Goal: Task Accomplishment & Management: Use online tool/utility

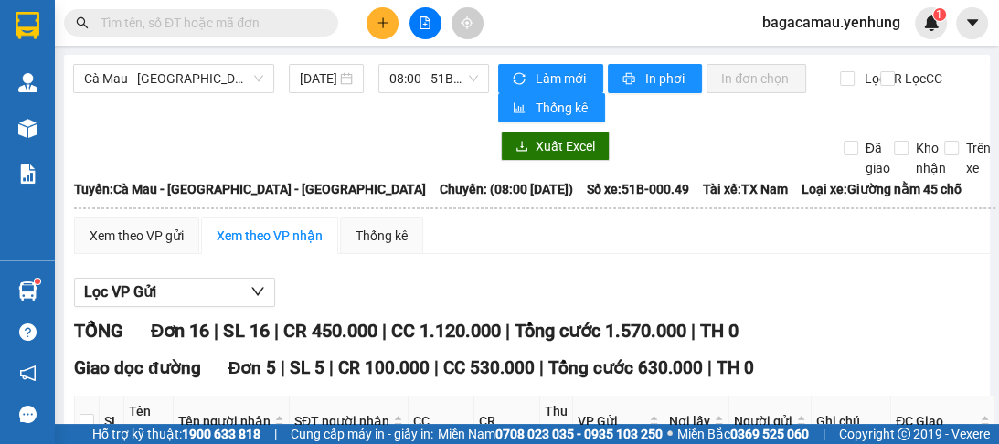
scroll to position [1303, 0]
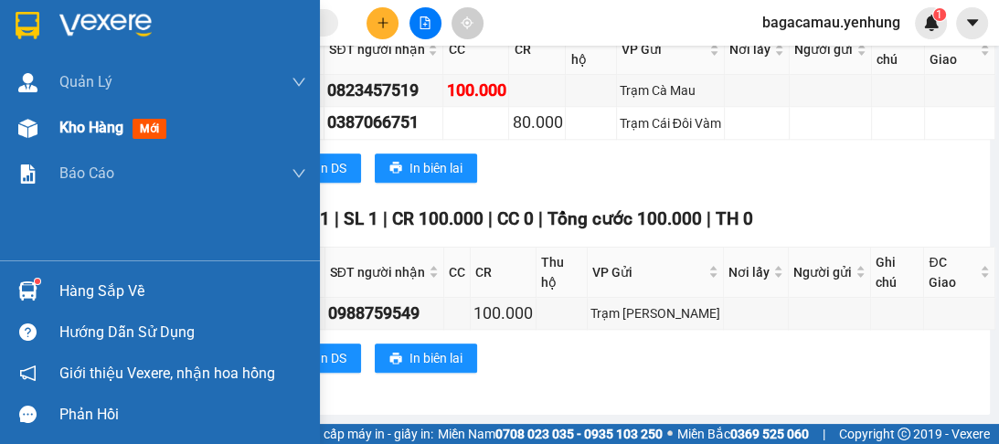
click at [22, 123] on img at bounding box center [27, 128] width 19 height 19
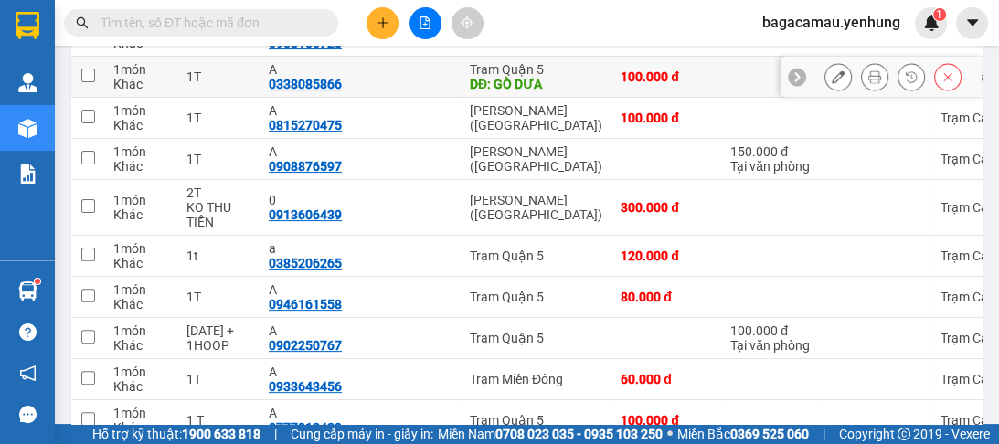
scroll to position [154, 0]
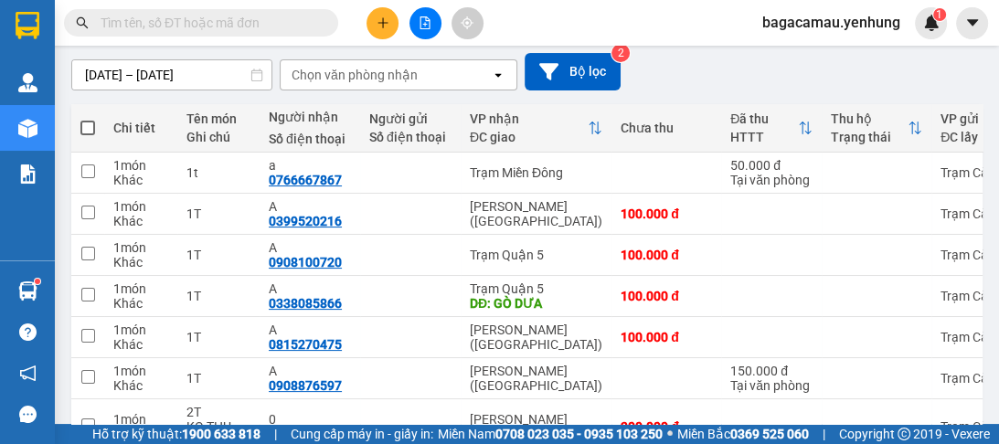
click at [89, 123] on span at bounding box center [87, 128] width 15 height 15
click at [88, 119] on input "checkbox" at bounding box center [88, 119] width 0 height 0
checkbox input "true"
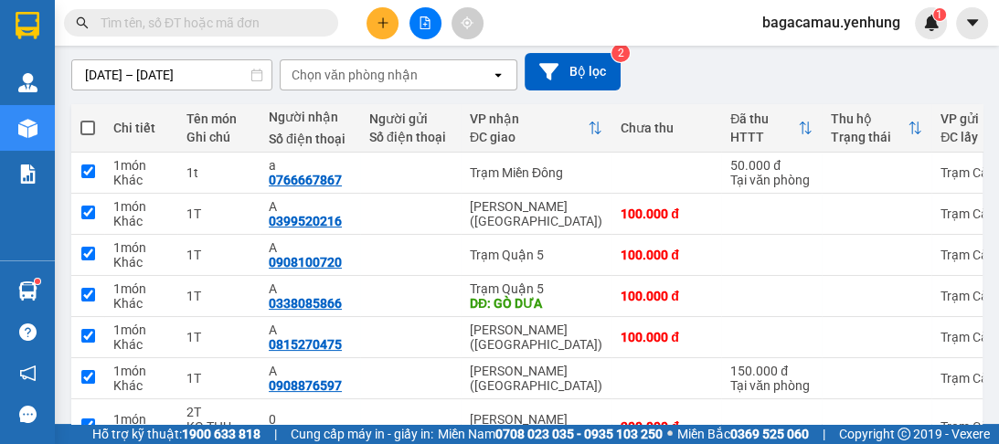
checkbox input "true"
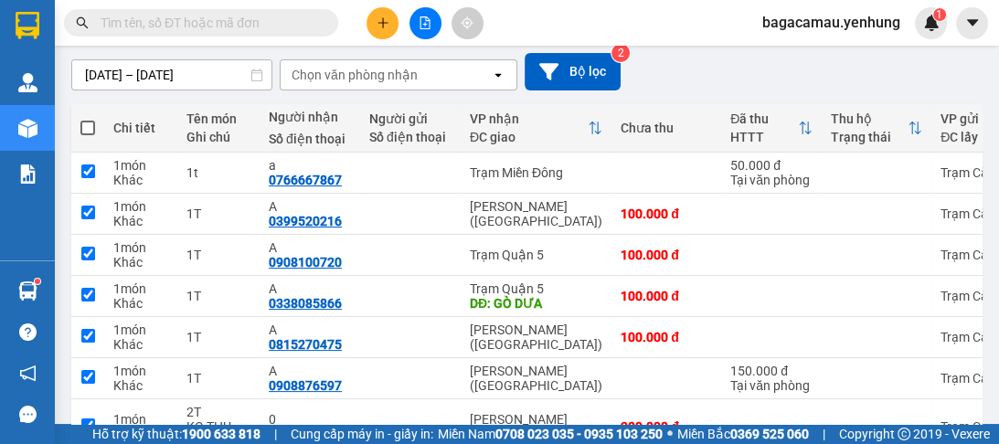
checkbox input "true"
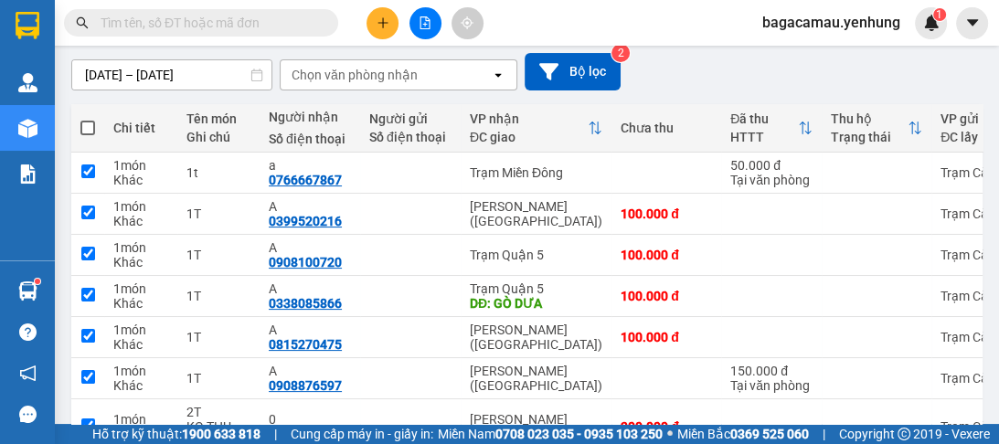
checkbox input "true"
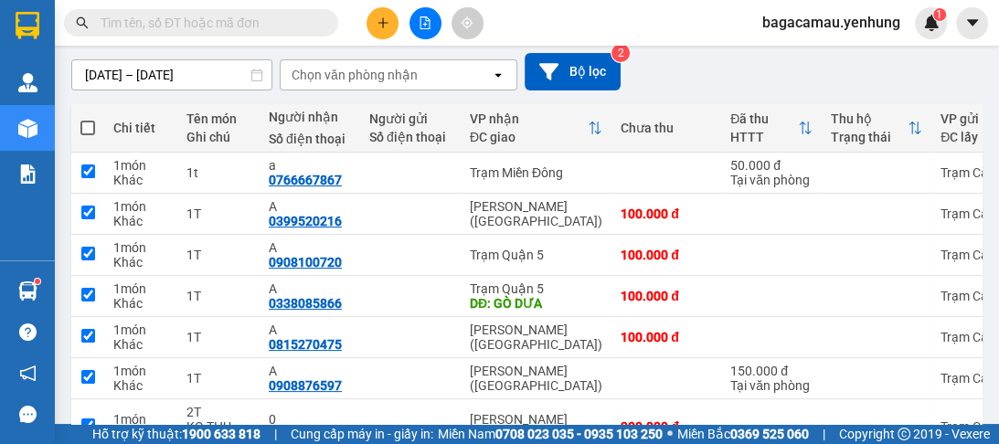
checkbox input "true"
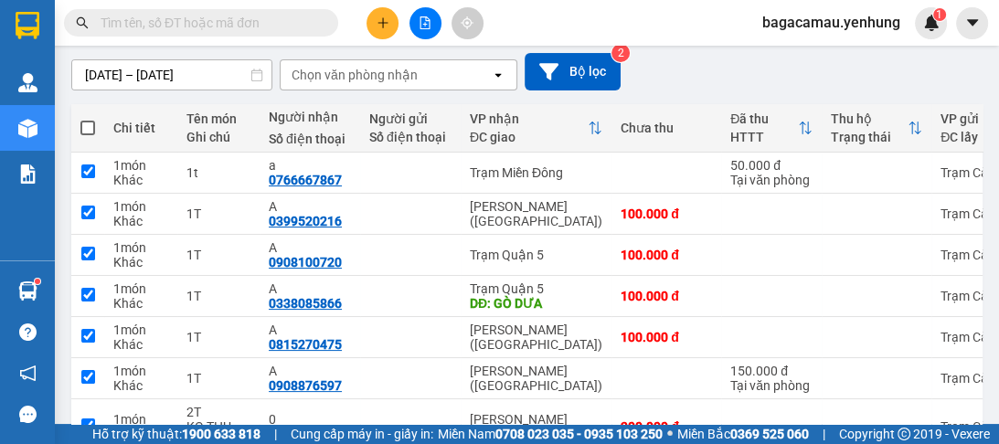
checkbox input "true"
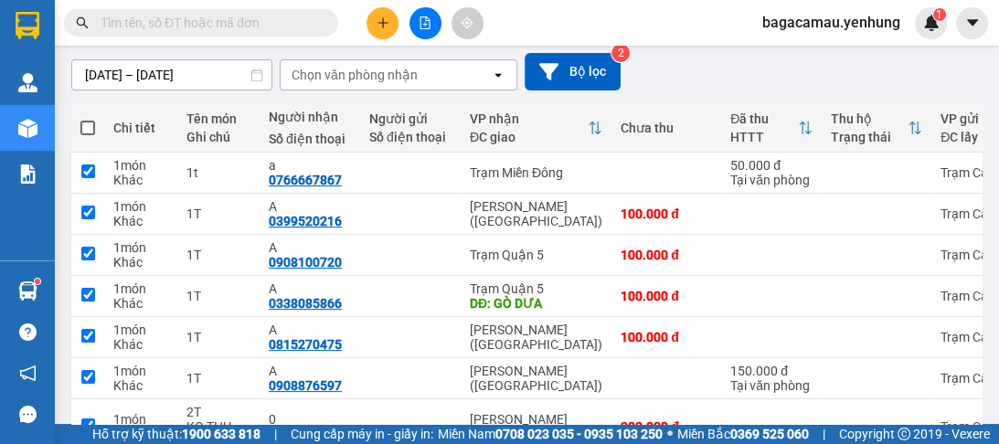
checkbox input "true"
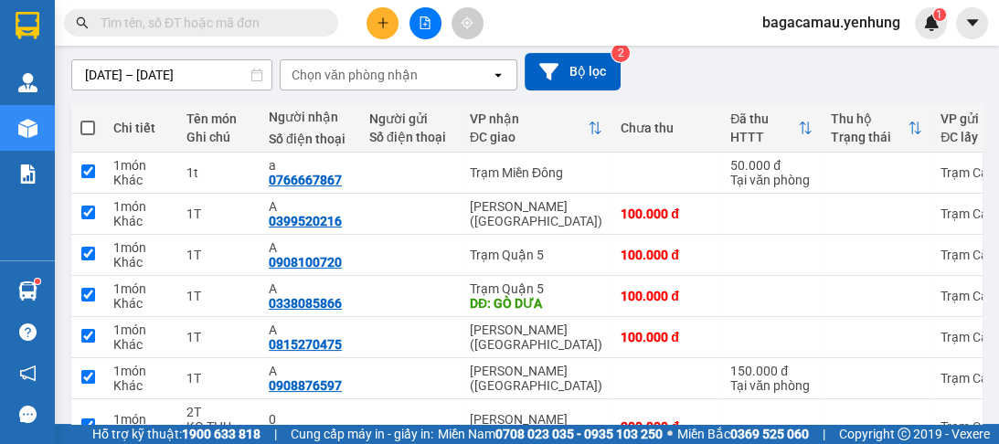
checkbox input "true"
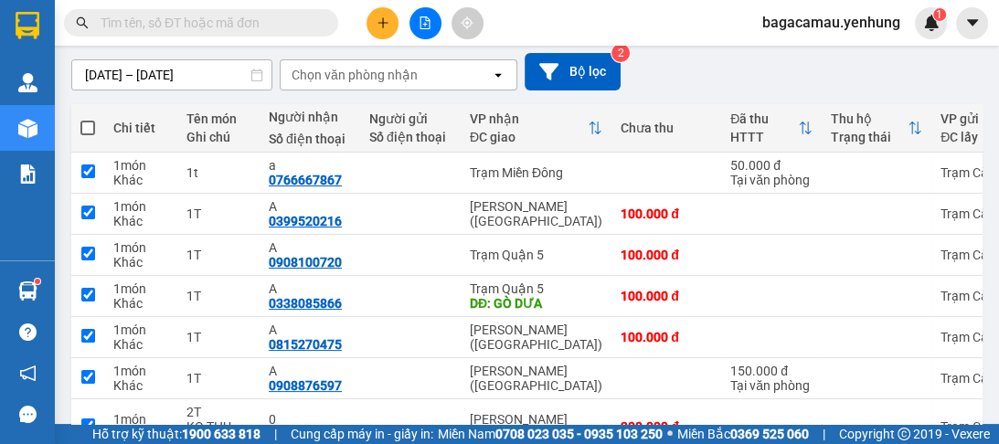
checkbox input "true"
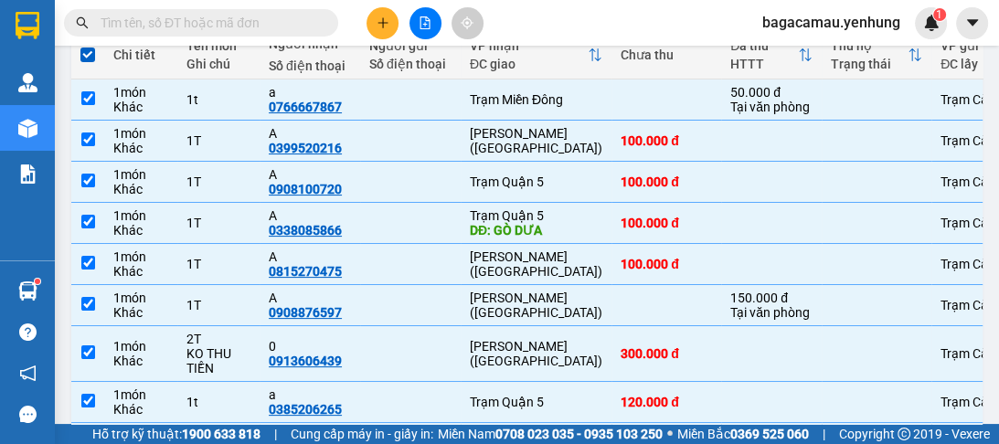
scroll to position [0, 0]
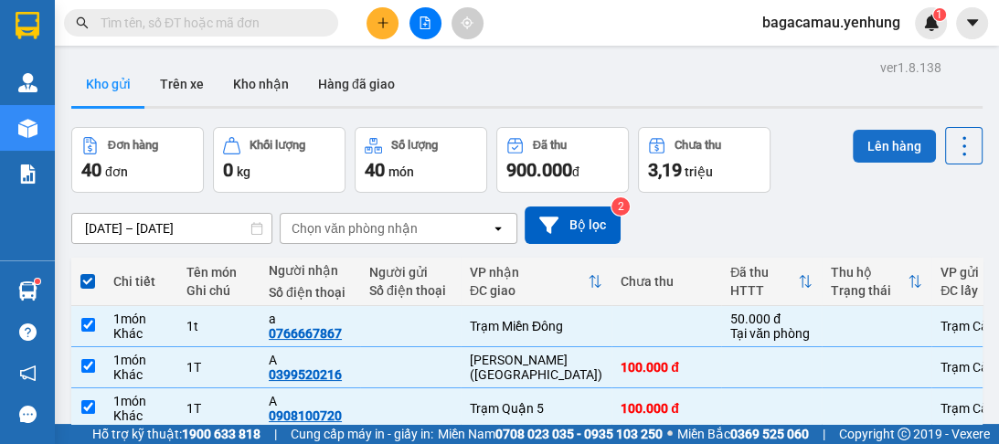
click at [867, 150] on button "Lên hàng" at bounding box center [894, 146] width 83 height 33
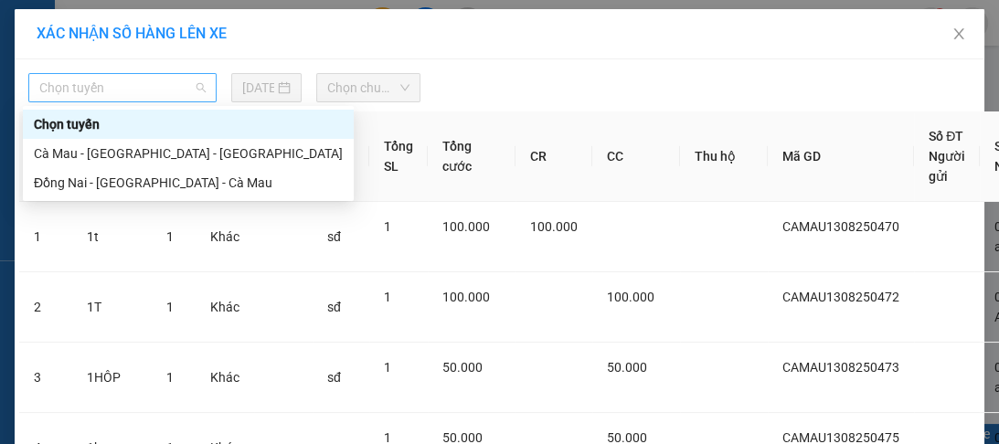
click at [194, 85] on span "Chọn tuyến" at bounding box center [122, 87] width 166 height 27
click at [157, 159] on div "Cà Mau - [GEOGRAPHIC_DATA] - [GEOGRAPHIC_DATA]" at bounding box center [188, 154] width 309 height 20
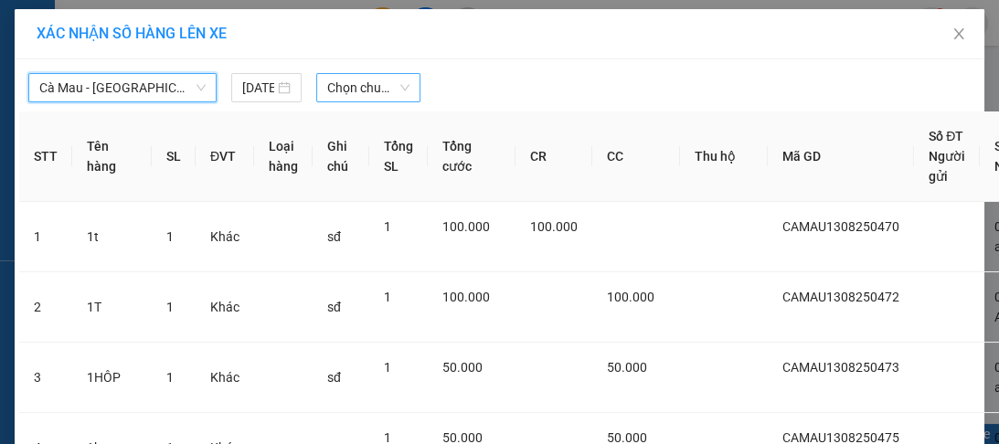
click at [394, 85] on span "Chọn chuyến" at bounding box center [368, 87] width 82 height 27
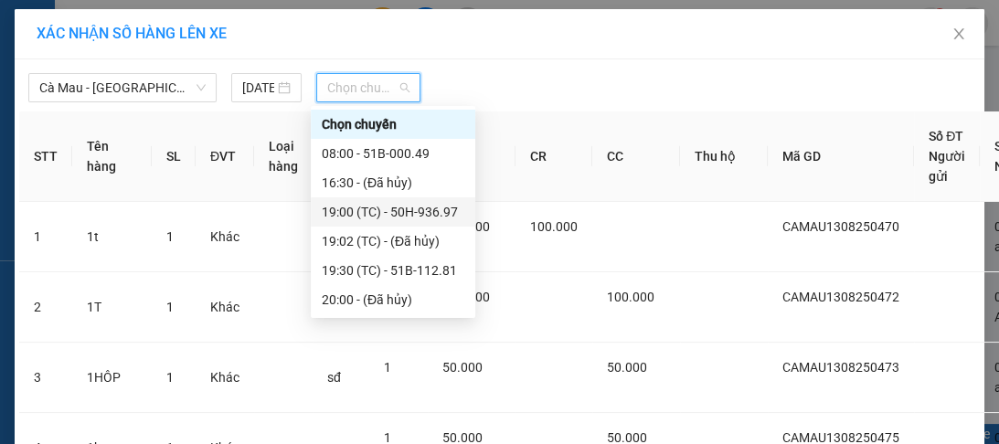
click at [429, 213] on div "19:00 (TC) - 50H-936.97" at bounding box center [393, 212] width 143 height 20
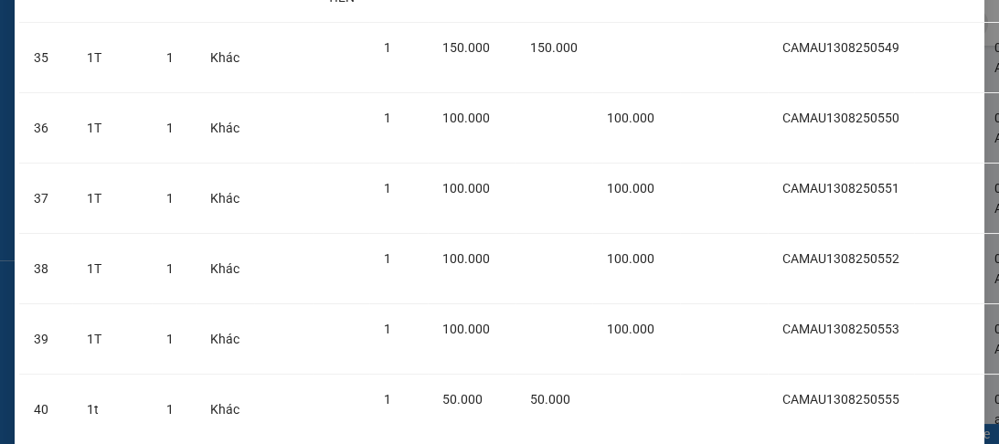
scroll to position [2791, 0]
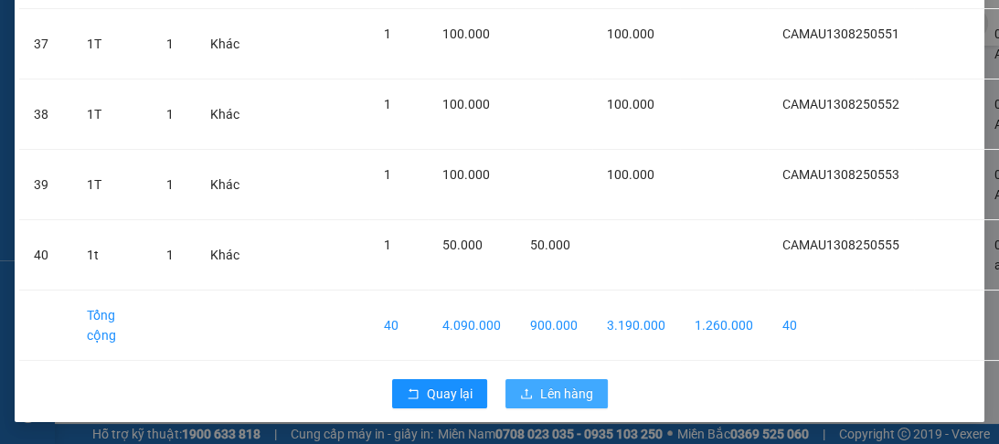
click at [571, 384] on span "Lên hàng" at bounding box center [566, 394] width 53 height 20
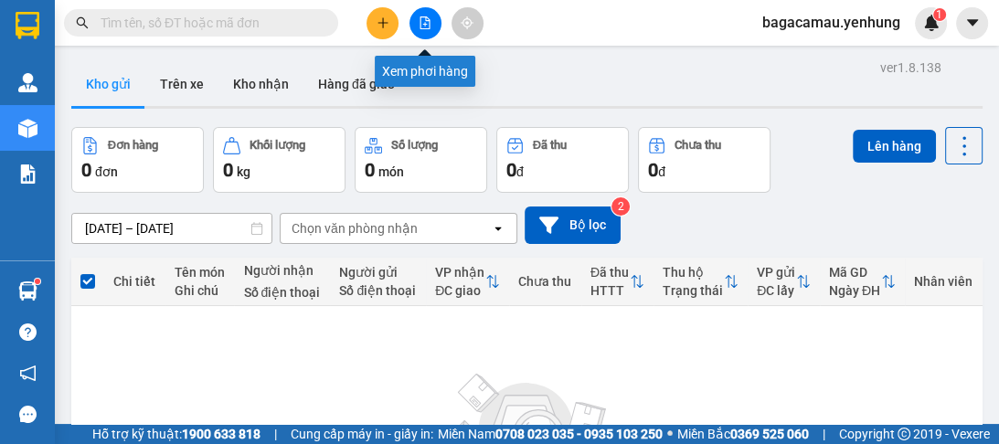
click at [419, 29] on button at bounding box center [426, 23] width 32 height 32
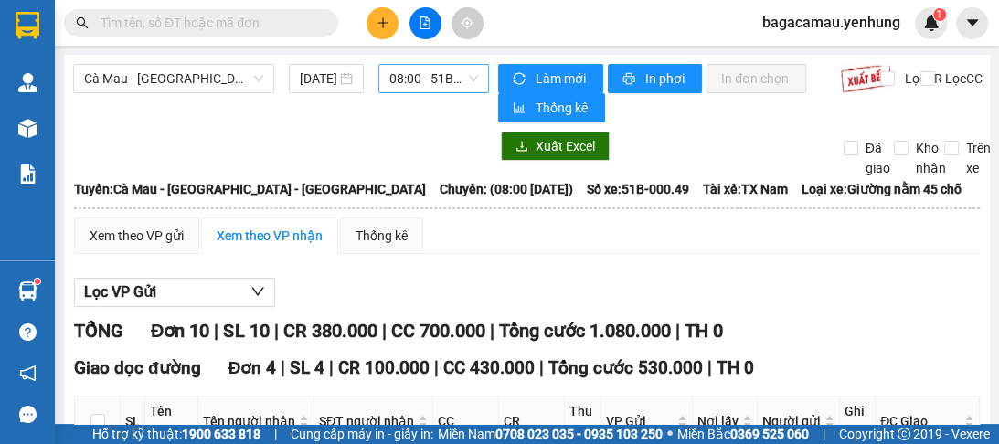
click at [416, 78] on span "08:00 - 51B-000.49" at bounding box center [434, 78] width 89 height 27
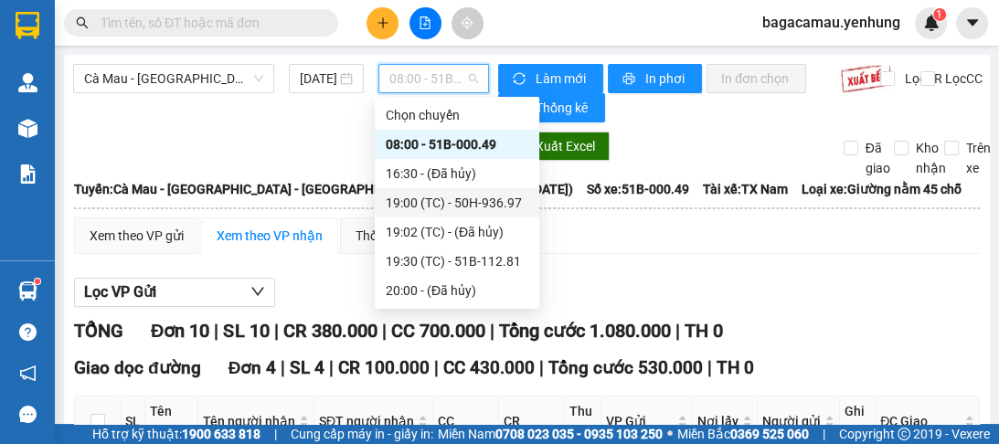
click at [454, 201] on div "19:00 (TC) - 50H-936.97" at bounding box center [457, 203] width 143 height 20
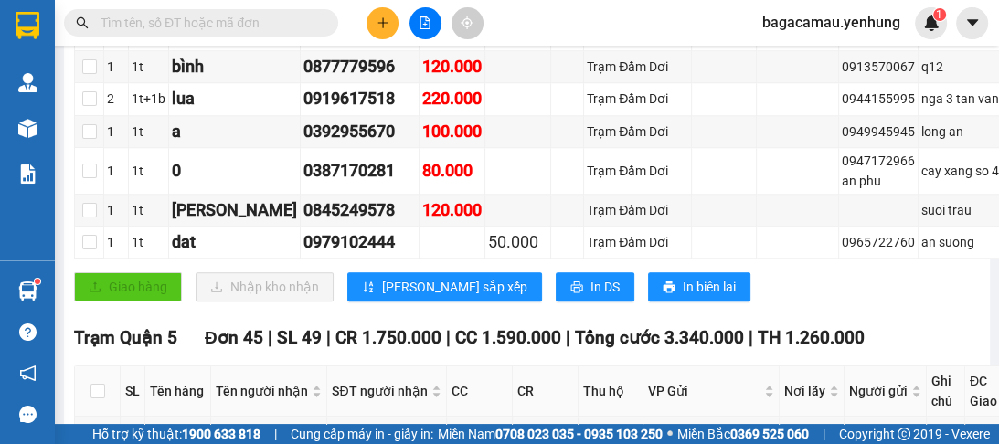
scroll to position [1463, 0]
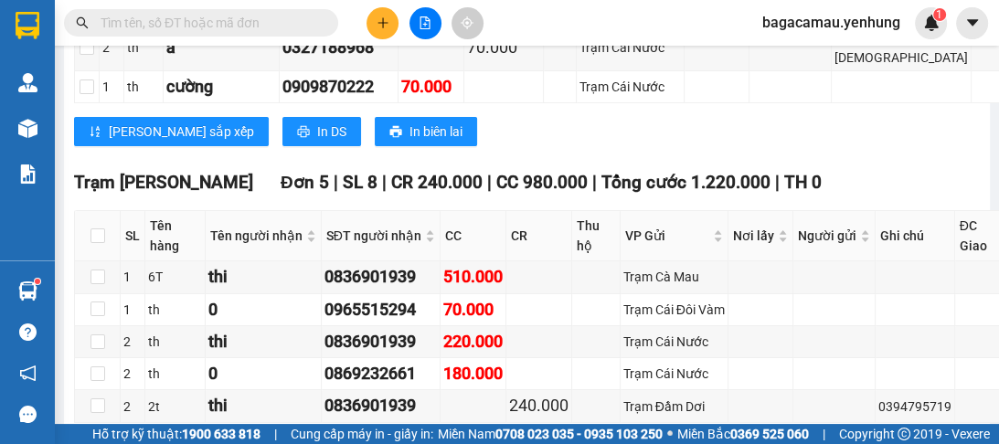
scroll to position [4974, 0]
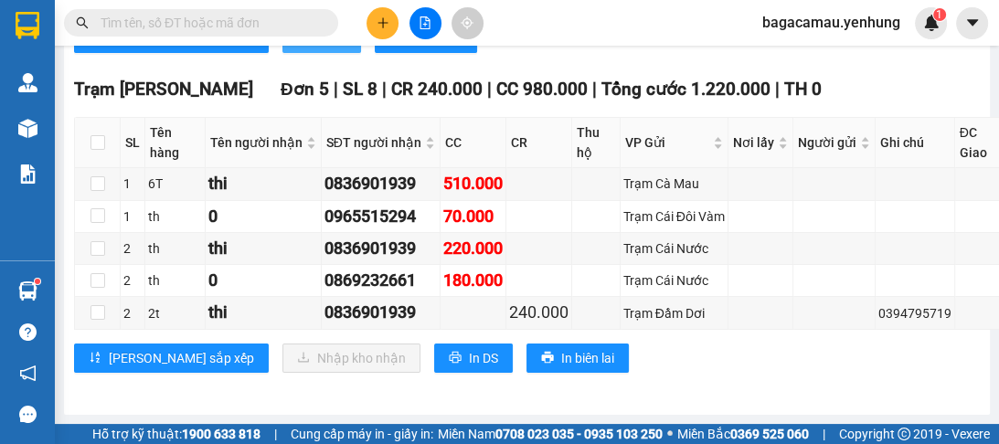
click at [317, 48] on span "In DS" at bounding box center [331, 38] width 29 height 20
click at [434, 373] on button "In DS" at bounding box center [473, 358] width 79 height 29
click at [572, 254] on td at bounding box center [596, 249] width 48 height 32
